Goal: Information Seeking & Learning: Learn about a topic

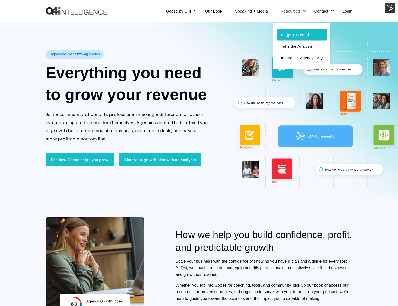
click at [291, 35] on link "Blogs + Free Sh!t" at bounding box center [301, 35] width 49 height 12
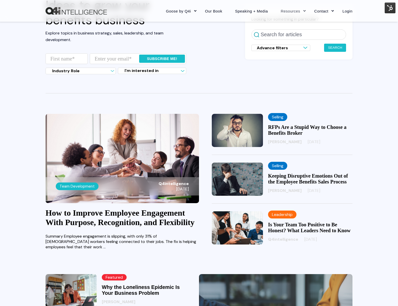
scroll to position [51, 0]
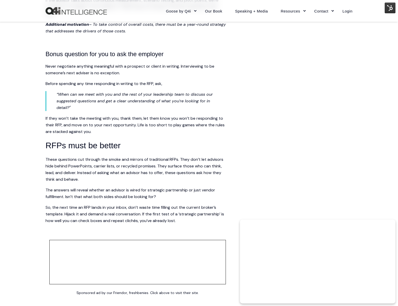
scroll to position [970, 0]
